Goal: Register for event/course

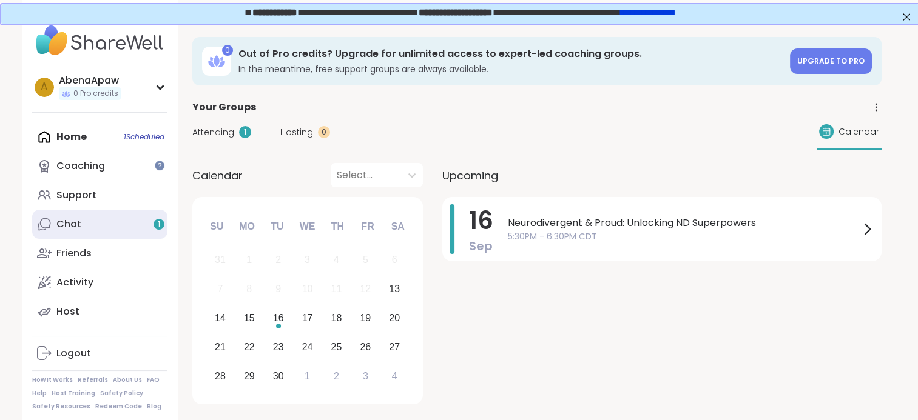
click at [98, 222] on link "Chat 1" at bounding box center [99, 224] width 135 height 29
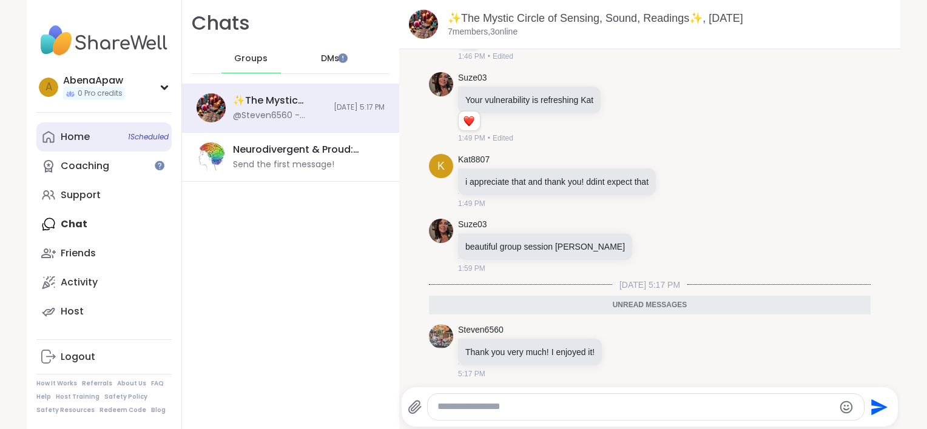
click at [104, 129] on link "Home 1 Scheduled" at bounding box center [103, 136] width 135 height 29
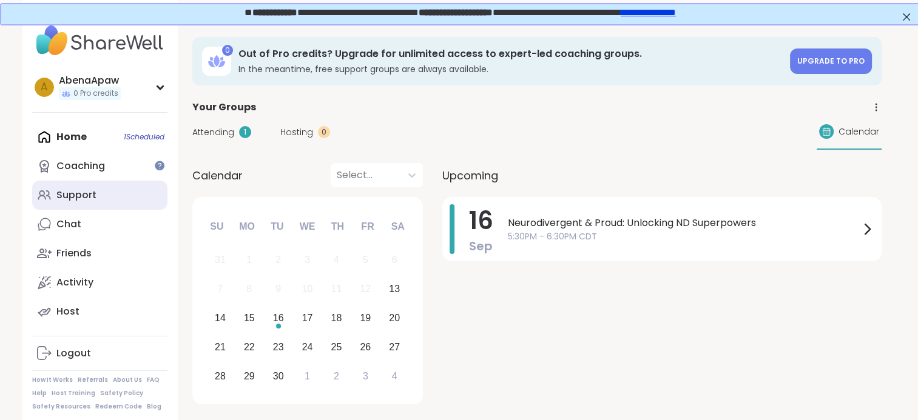
click at [95, 200] on link "Support" at bounding box center [99, 195] width 135 height 29
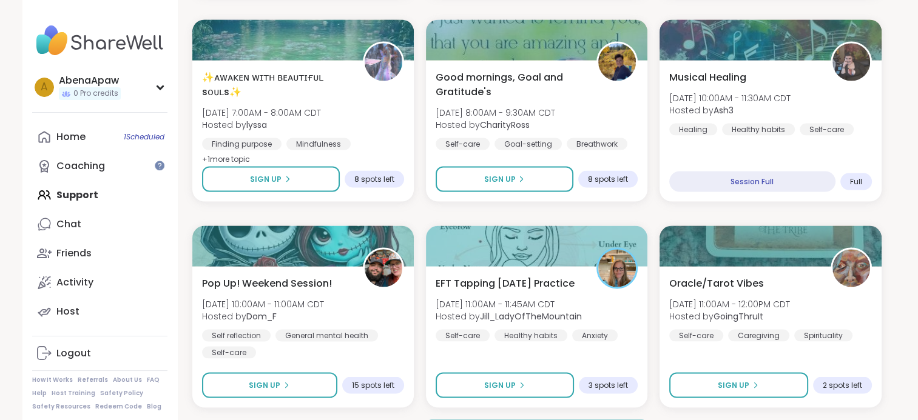
scroll to position [2273, 0]
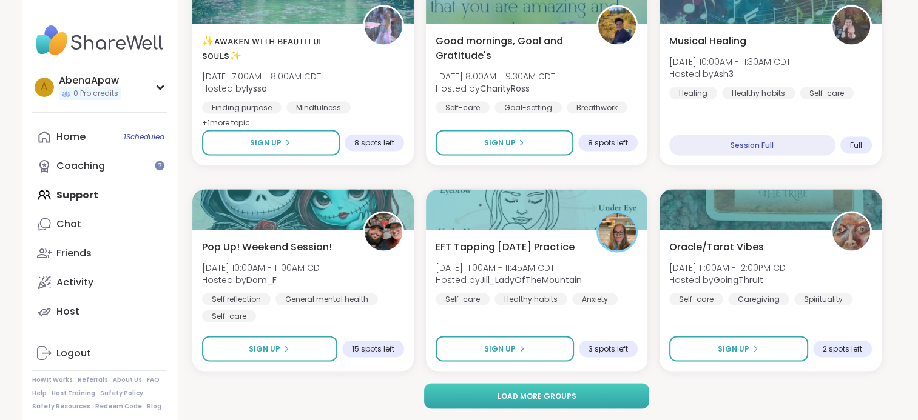
click at [616, 395] on button "Load more groups" at bounding box center [536, 395] width 225 height 25
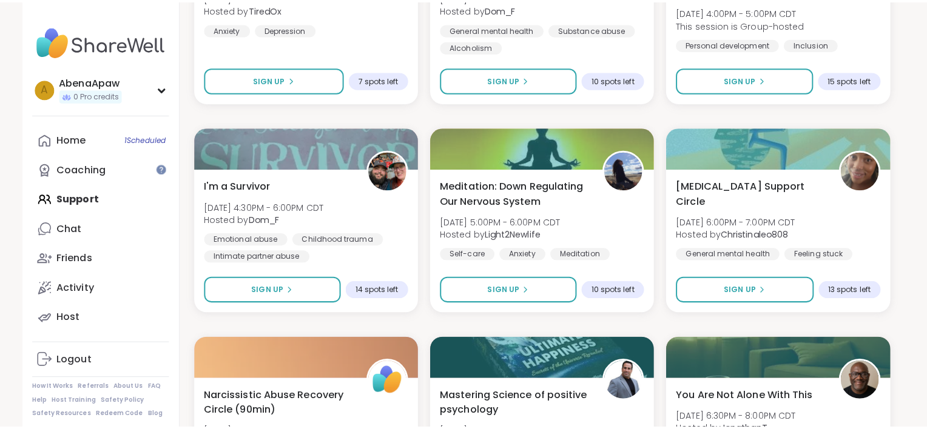
scroll to position [3511, 0]
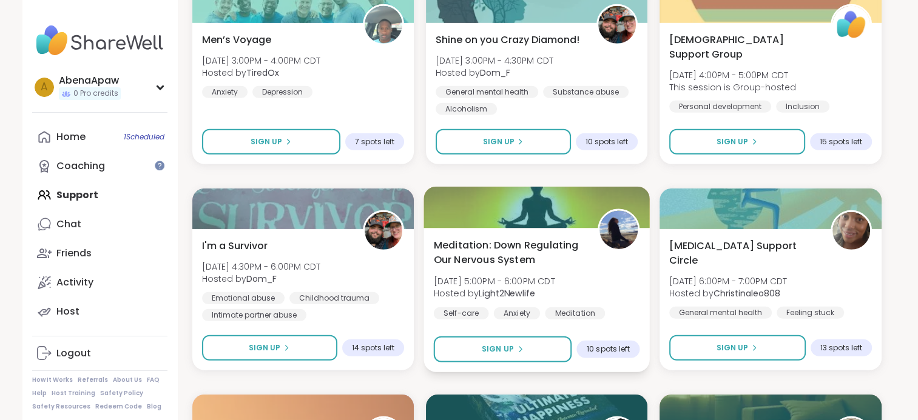
click at [507, 264] on span "Meditation: Down Regulating Our Nervous System" at bounding box center [508, 253] width 150 height 30
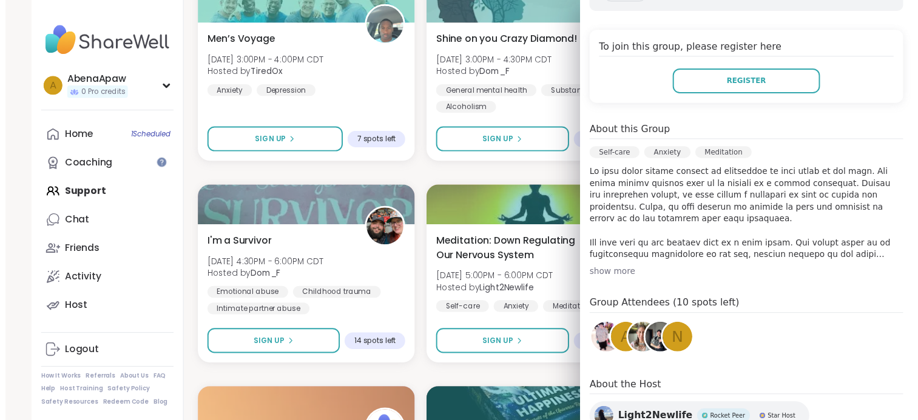
scroll to position [263, 0]
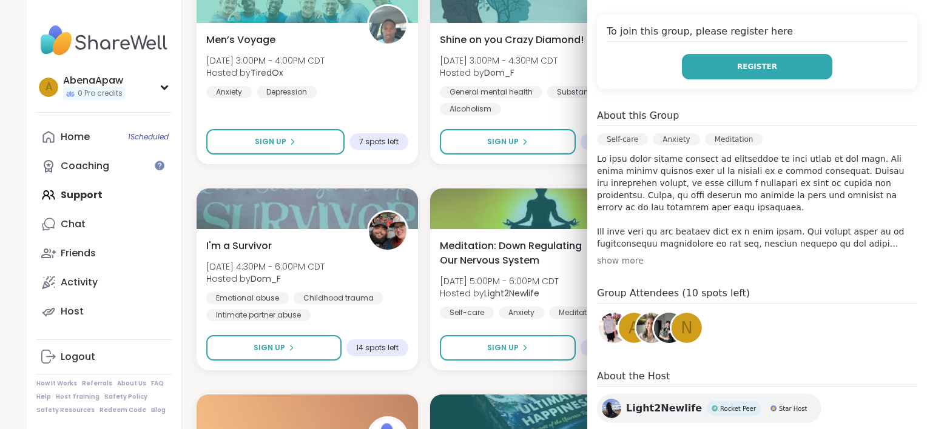
click at [745, 64] on span "Register" at bounding box center [757, 66] width 40 height 11
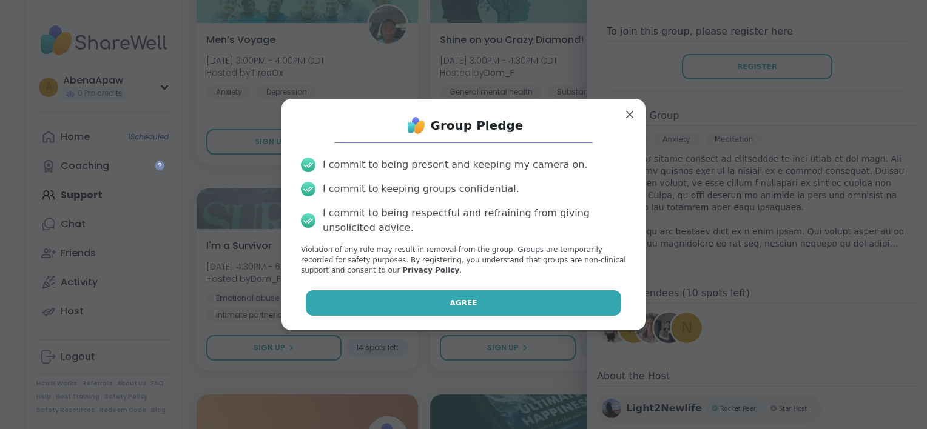
click at [536, 298] on button "Agree" at bounding box center [464, 302] width 316 height 25
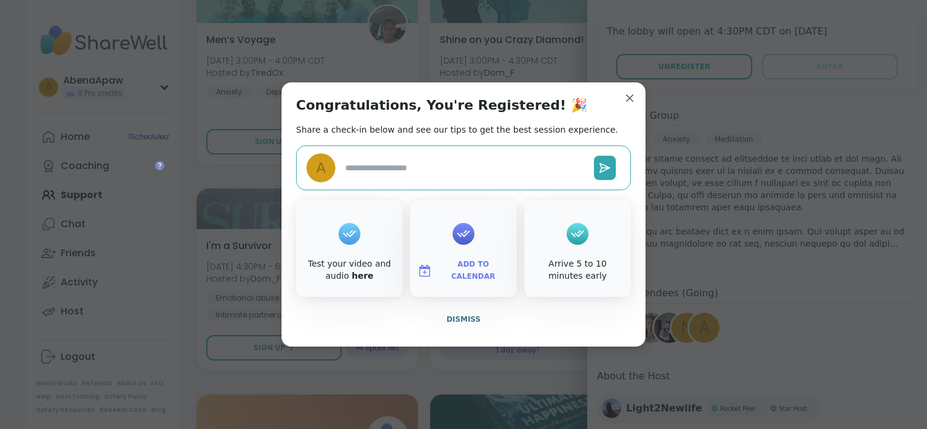
type textarea "*"
click at [469, 321] on span "Dismiss" at bounding box center [463, 319] width 34 height 8
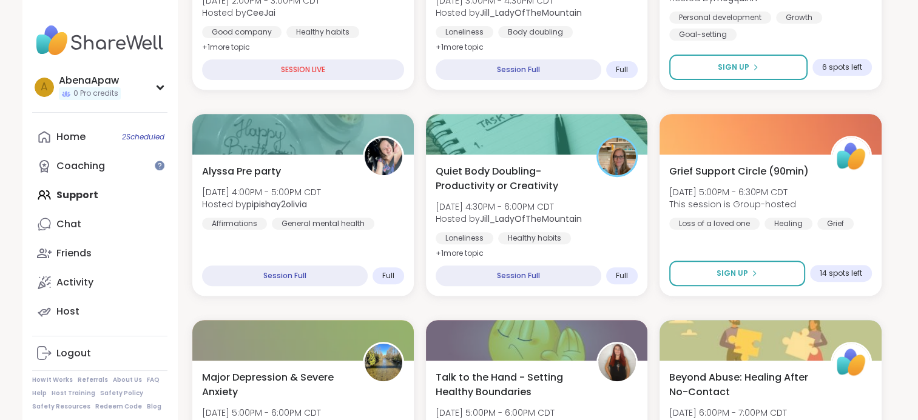
scroll to position [0, 0]
